Goal: Book appointment/travel/reservation

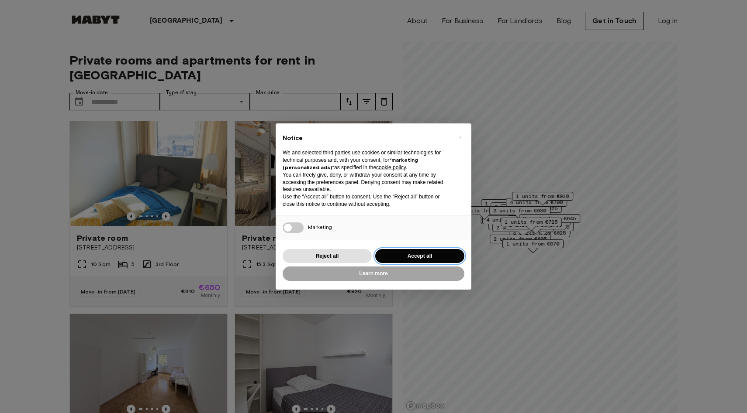
click at [419, 258] on button "Accept all" at bounding box center [419, 256] width 89 height 14
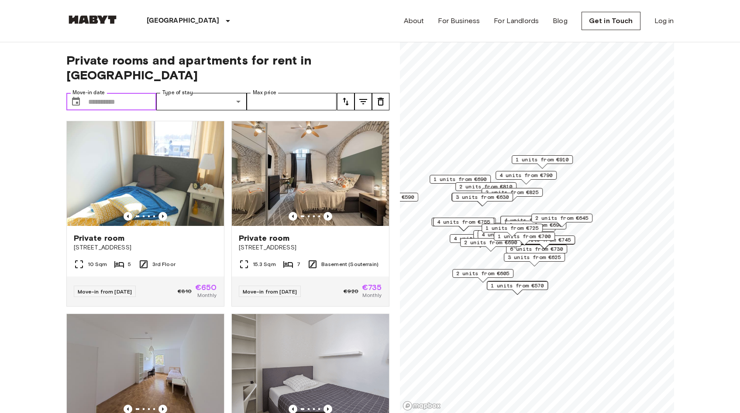
click at [128, 93] on input "Move-in date" at bounding box center [122, 101] width 69 height 17
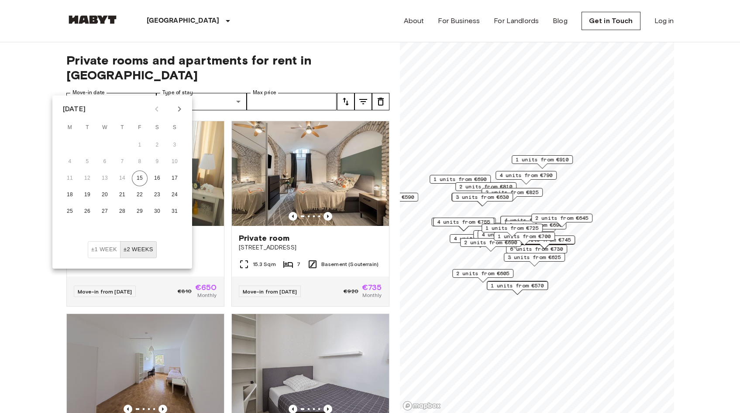
click at [179, 108] on icon "Next month" at bounding box center [179, 109] width 3 height 5
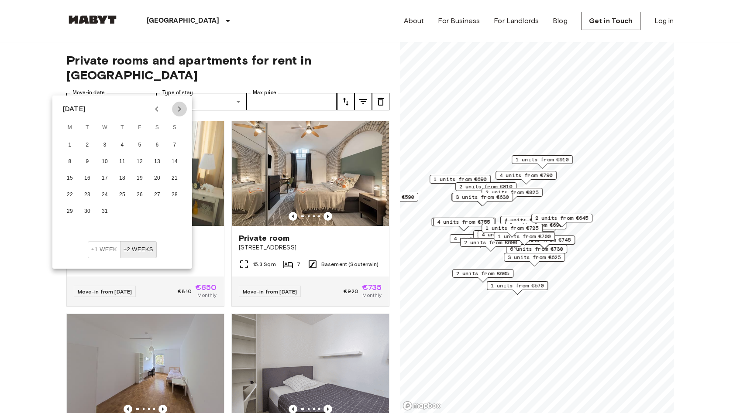
click at [179, 108] on icon "Next month" at bounding box center [179, 109] width 3 height 5
click at [176, 145] on button "1" at bounding box center [175, 146] width 16 height 16
type input "**********"
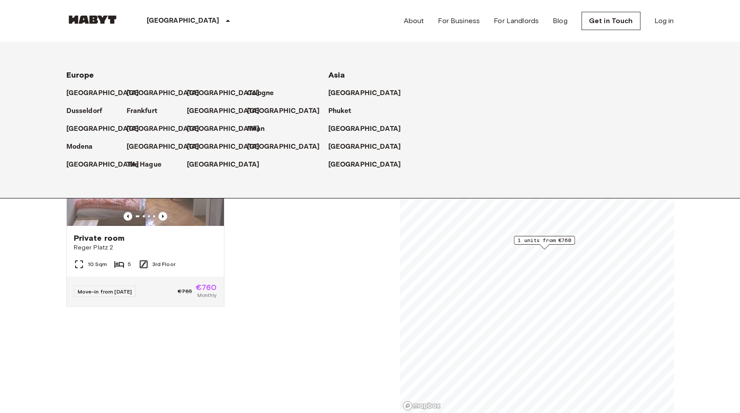
click at [223, 19] on icon at bounding box center [228, 21] width 10 height 10
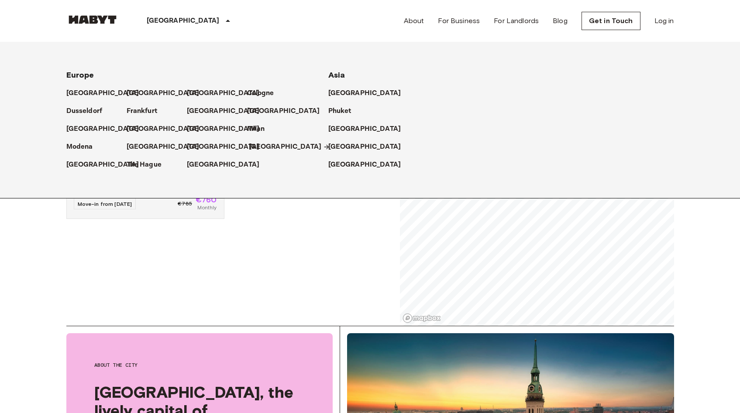
scroll to position [110, 0]
